Goal: Check status

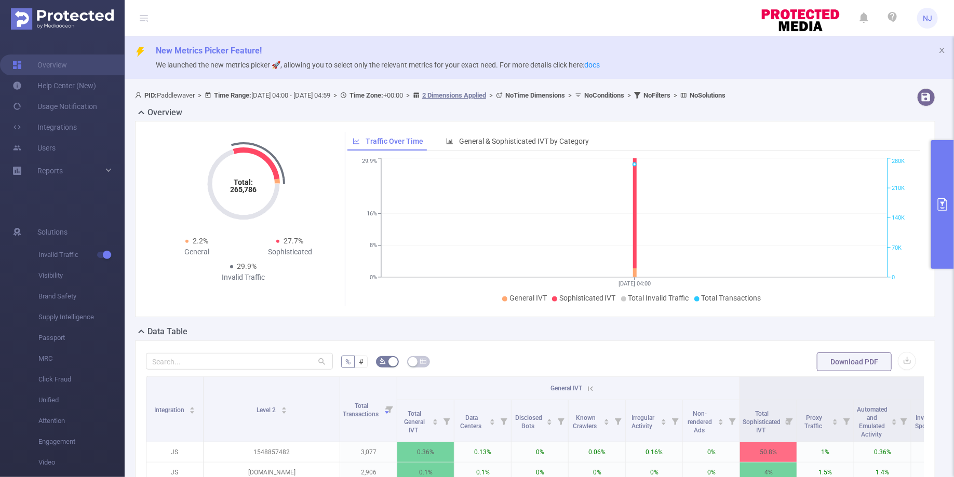
scroll to position [274, 0]
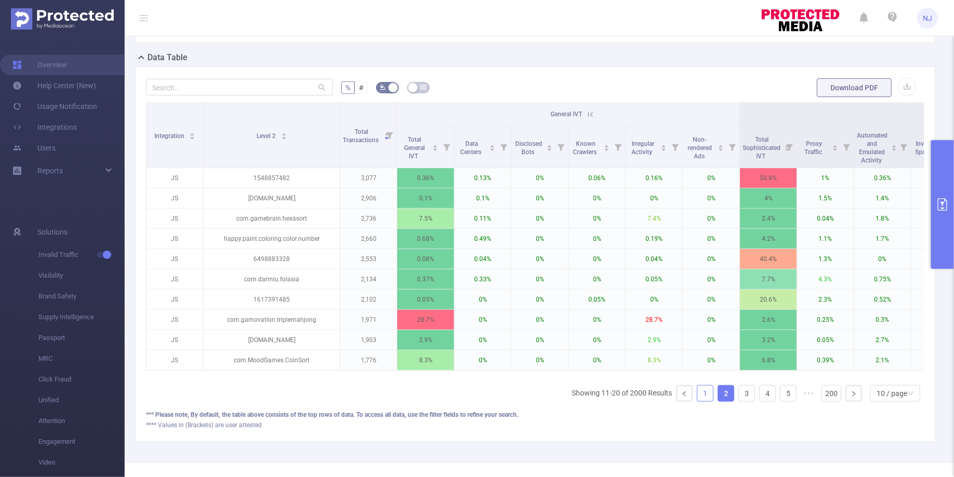
click at [707, 392] on link "1" at bounding box center [705, 394] width 16 height 16
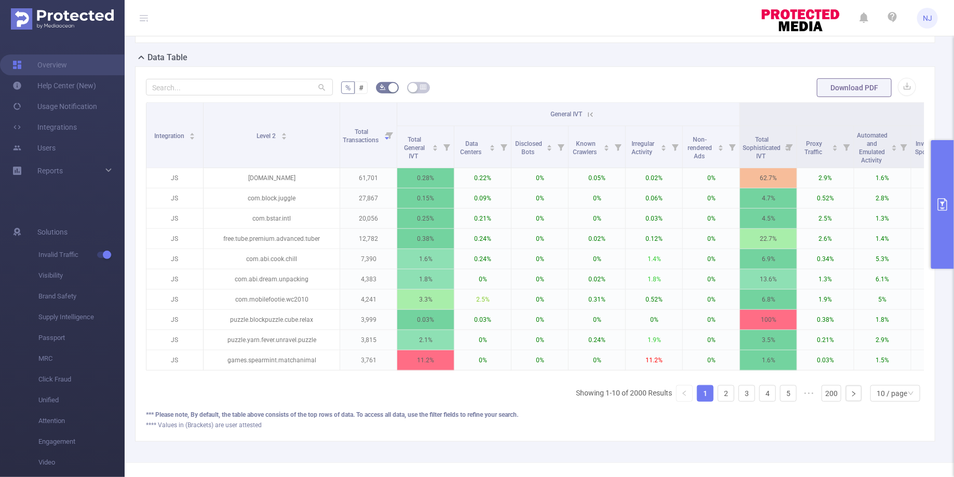
click at [933, 223] on button "primary" at bounding box center [942, 204] width 23 height 129
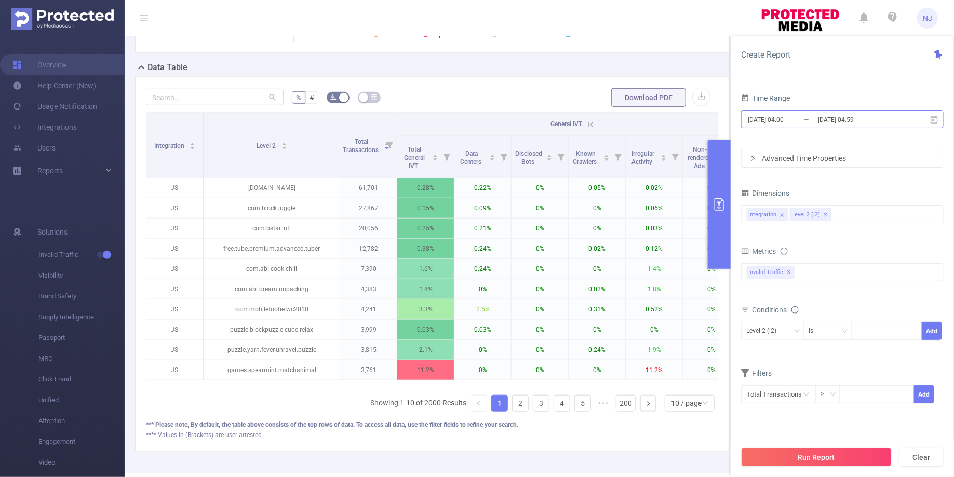
click at [878, 117] on input "[DATE] 04:59" at bounding box center [859, 120] width 84 height 14
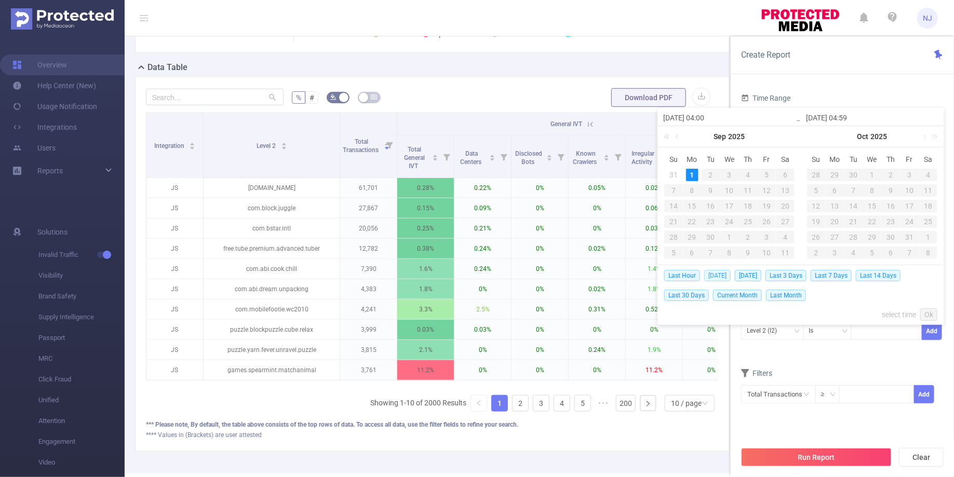
click at [715, 274] on span "[DATE]" at bounding box center [717, 275] width 26 height 11
type input "[DATE] 00:00"
type input "[DATE] 23:59"
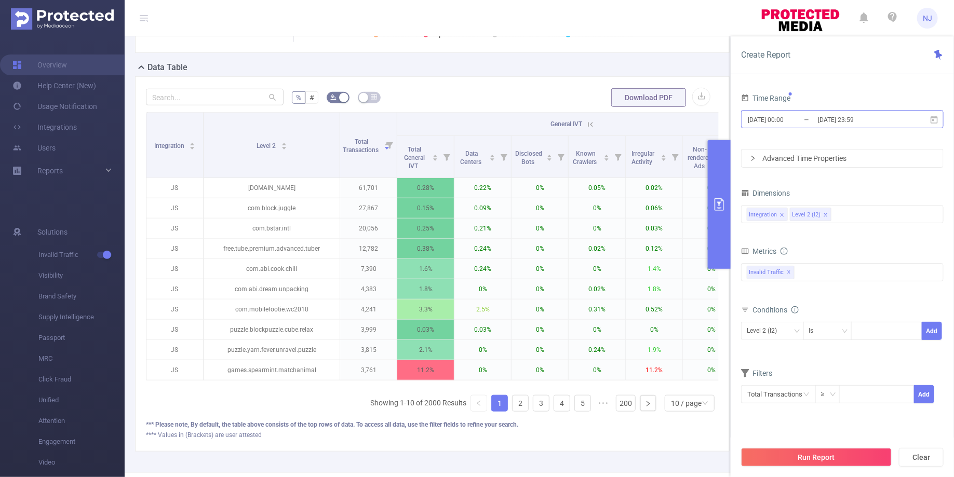
click at [813, 126] on input "[DATE] 00:00" at bounding box center [789, 120] width 84 height 14
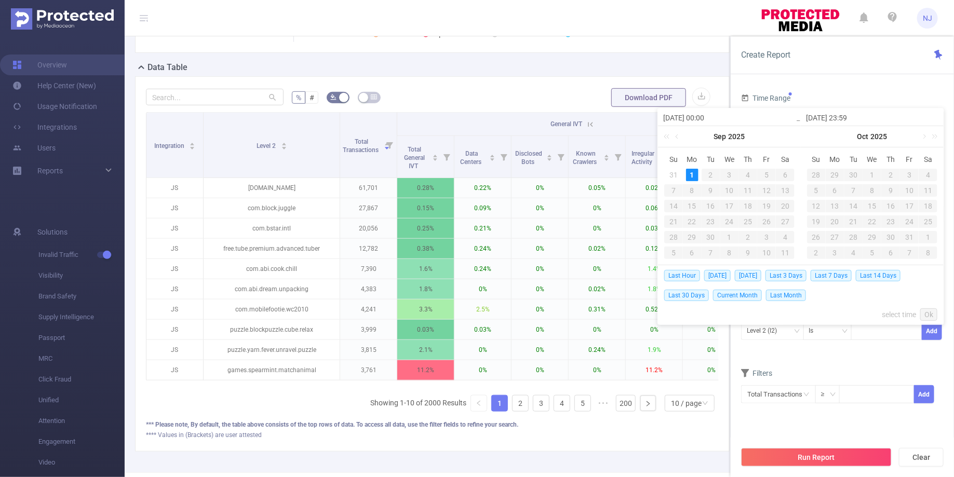
click at [710, 119] on input "[DATE] 00:00" at bounding box center [729, 118] width 132 height 12
type input "[DATE] 0:00"
type input "[DATE] 04:00"
click at [930, 314] on link "Ok" at bounding box center [928, 314] width 17 height 12
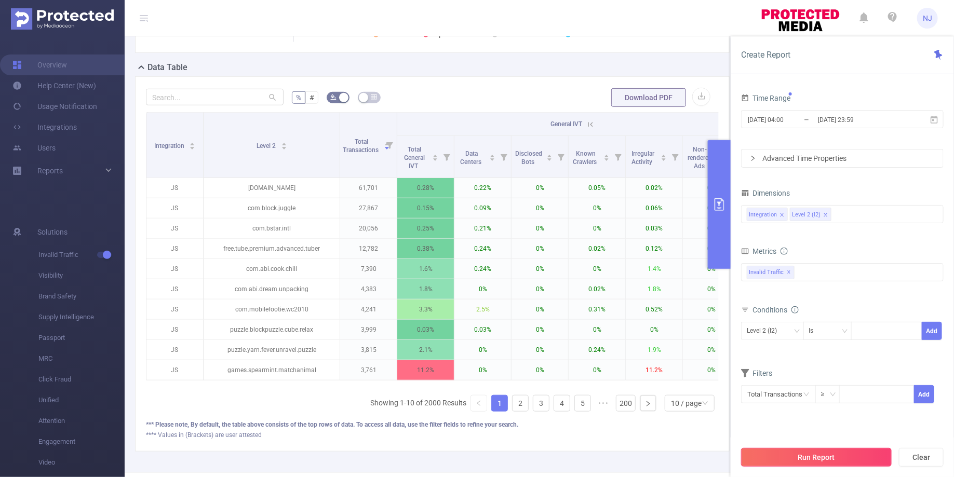
click at [834, 455] on button "Run Report" at bounding box center [816, 457] width 151 height 19
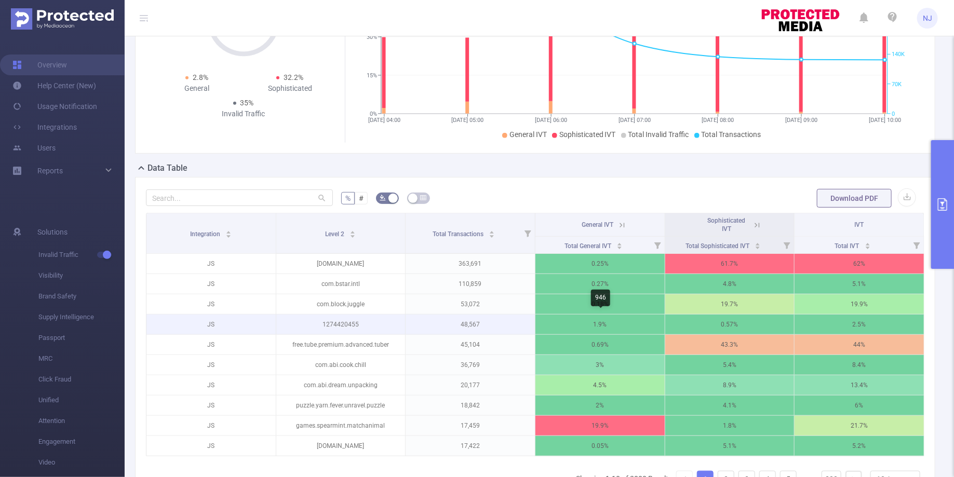
scroll to position [0, 2]
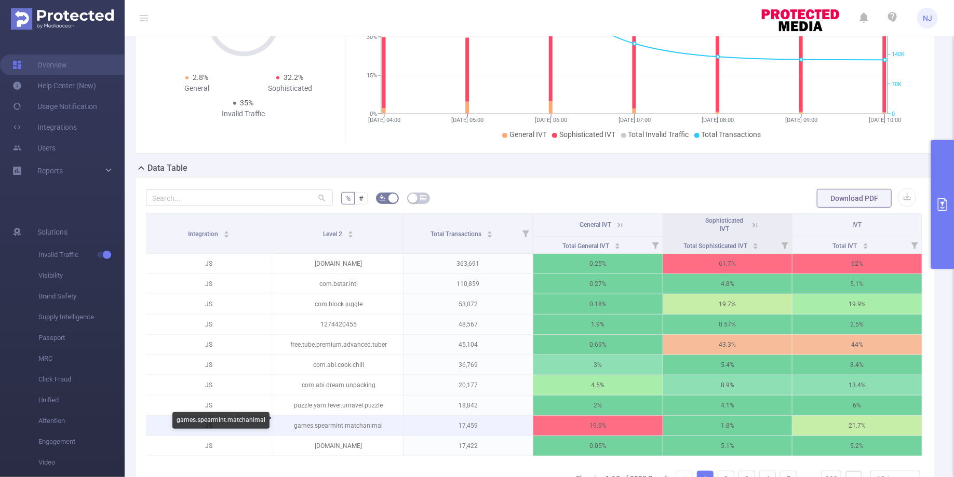
click at [347, 422] on p "games.spearmint.matchanimal" at bounding box center [338, 426] width 129 height 20
